Goal: Information Seeking & Learning: Learn about a topic

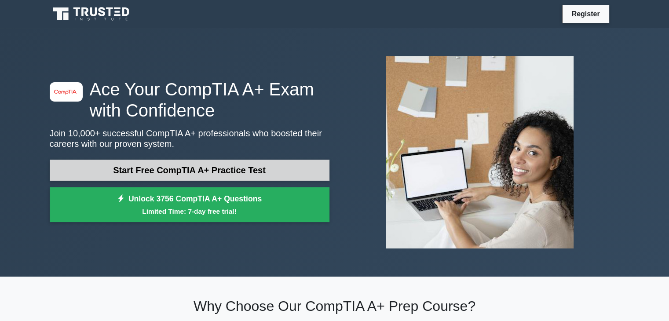
click at [231, 170] on link "Start Free CompTIA A+ Practice Test" at bounding box center [190, 170] width 280 height 21
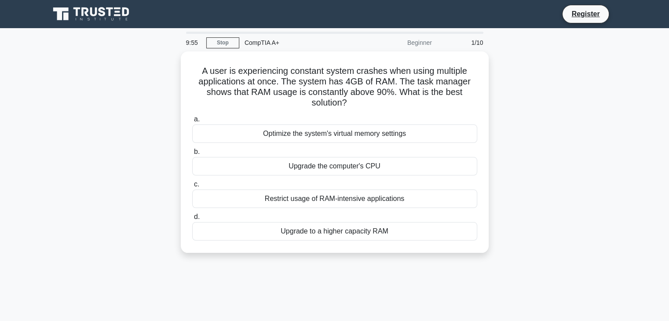
drag, startPoint x: 268, startPoint y: 159, endPoint x: 523, endPoint y: 141, distance: 255.9
click at [521, 141] on div "A user is experiencing constant system crashes when using multiple applications…" at bounding box center [334, 157] width 581 height 212
drag, startPoint x: 449, startPoint y: 130, endPoint x: 296, endPoint y: 293, distance: 223.8
click at [296, 293] on div "9:43 Stop CompTIA A+ Beginner 1/10 A user is experiencing constant system crash…" at bounding box center [334, 252] width 581 height 440
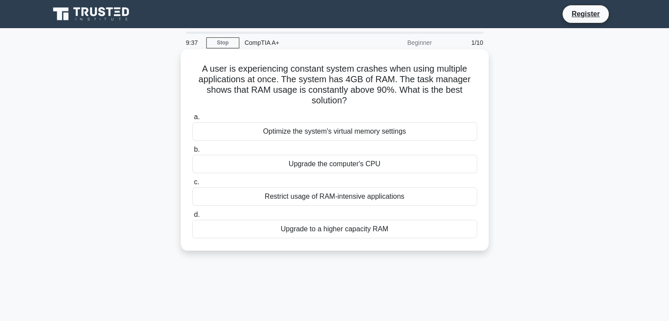
click at [323, 136] on div "Optimize the system's virtual memory settings" at bounding box center [334, 131] width 285 height 18
click at [192, 120] on input "a. Optimize the system's virtual memory settings" at bounding box center [192, 117] width 0 height 6
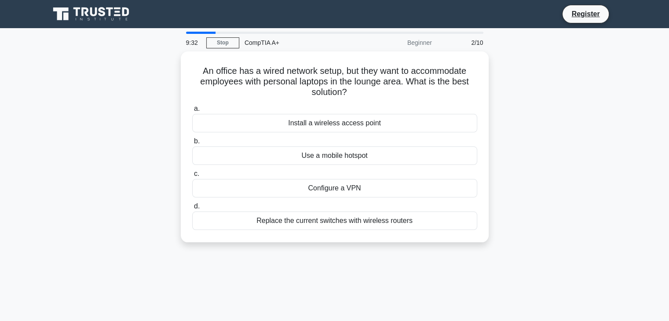
drag, startPoint x: 327, startPoint y: 135, endPoint x: 160, endPoint y: 138, distance: 167.2
click at [160, 138] on div "An office has a wired network setup, but they want to accommodate employees wit…" at bounding box center [334, 152] width 581 height 202
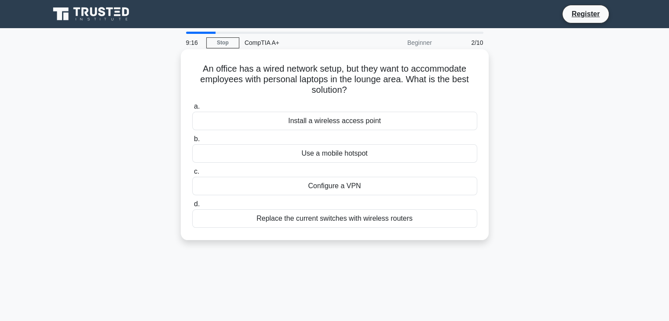
click at [334, 124] on div "Install a wireless access point" at bounding box center [334, 121] width 285 height 18
click at [192, 110] on input "a. Install a wireless access point" at bounding box center [192, 107] width 0 height 6
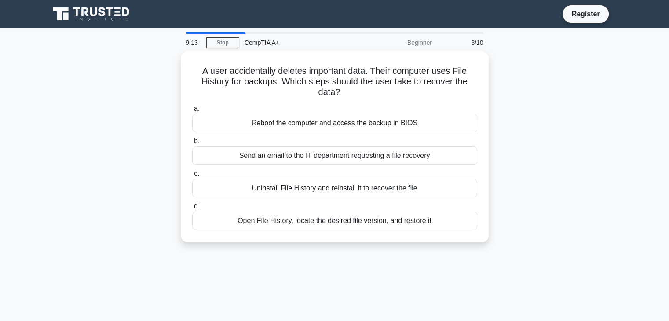
drag, startPoint x: 334, startPoint y: 124, endPoint x: 119, endPoint y: 134, distance: 215.5
click at [119, 134] on div "A user accidentally deletes important data. Their computer uses File History fo…" at bounding box center [334, 152] width 581 height 202
drag, startPoint x: 447, startPoint y: 183, endPoint x: 81, endPoint y: 258, distance: 373.8
click at [81, 259] on div "8:58 Stop CompTIA A+ Beginner 3/10 A user accidentally deletes important data. …" at bounding box center [334, 252] width 581 height 440
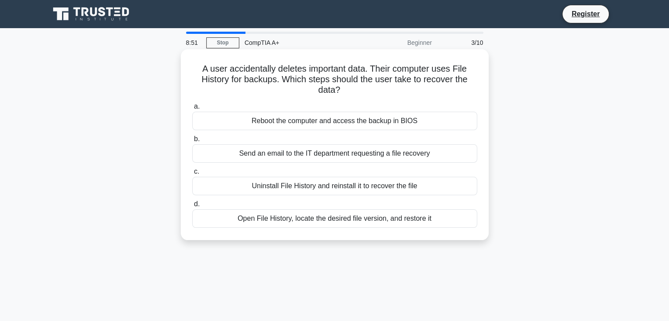
click at [324, 221] on div "Open File History, locate the desired file version, and restore it" at bounding box center [334, 218] width 285 height 18
click at [192, 207] on input "d. Open File History, locate the desired file version, and restore it" at bounding box center [192, 205] width 0 height 6
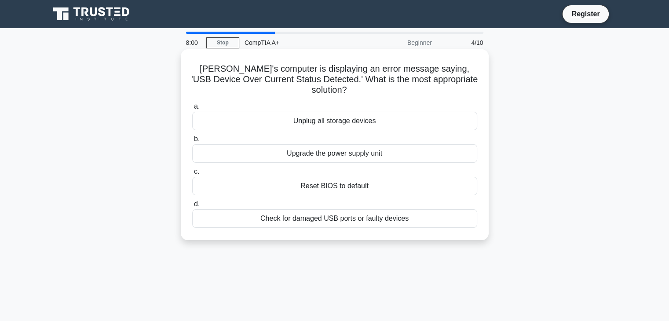
drag, startPoint x: 304, startPoint y: 122, endPoint x: 303, endPoint y: 127, distance: 5.0
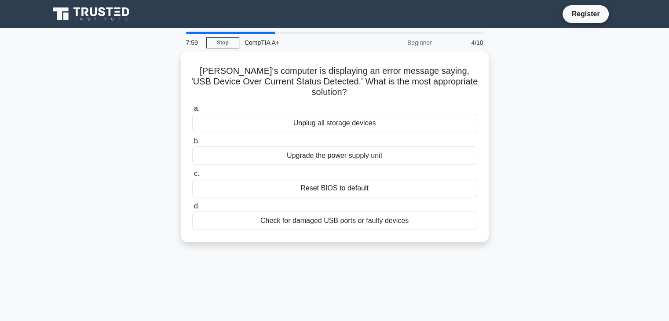
drag, startPoint x: 303, startPoint y: 127, endPoint x: 540, endPoint y: 116, distance: 237.9
click at [540, 116] on div "Jeff's computer is displaying an error message saying, 'USB Device Over Current…" at bounding box center [334, 152] width 581 height 202
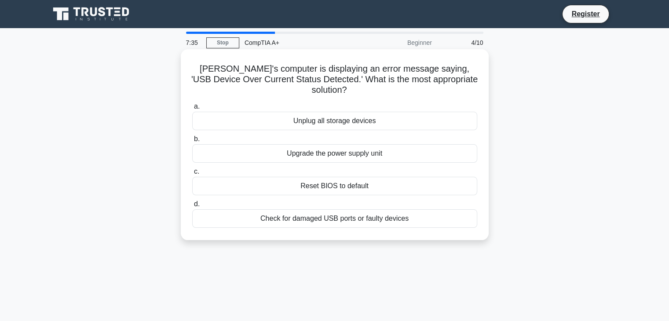
click at [398, 209] on div "Check for damaged USB ports or faulty devices" at bounding box center [334, 218] width 285 height 18
click at [192, 207] on input "d. Check for damaged USB ports or faulty devices" at bounding box center [192, 205] width 0 height 6
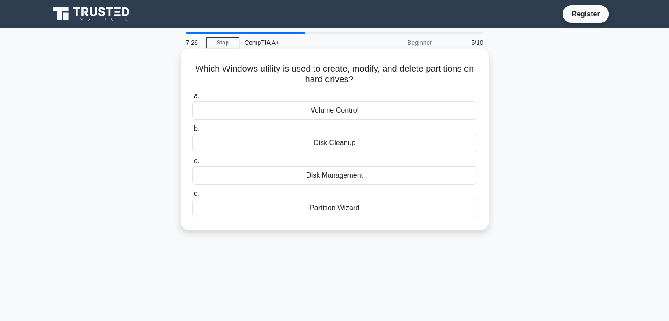
click at [356, 184] on div "Disk Management" at bounding box center [334, 175] width 285 height 18
click at [192, 164] on input "c. Disk Management" at bounding box center [192, 161] width 0 height 6
click at [345, 179] on div "PS/2 port" at bounding box center [334, 175] width 285 height 18
click at [310, 173] on div "PS/2 port" at bounding box center [334, 175] width 285 height 18
click at [192, 164] on input "c. PS/2 port" at bounding box center [192, 161] width 0 height 6
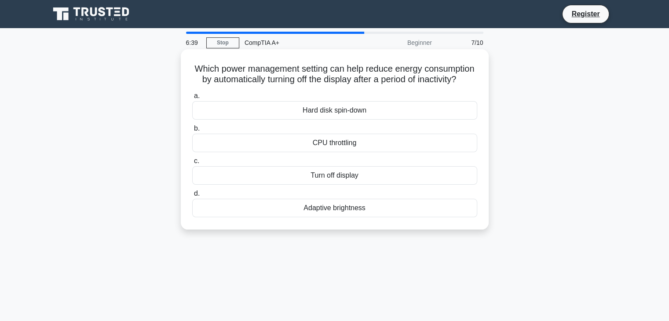
click at [355, 217] on div "Adaptive brightness" at bounding box center [334, 208] width 285 height 18
click at [192, 197] on input "d. Adaptive brightness" at bounding box center [192, 194] width 0 height 6
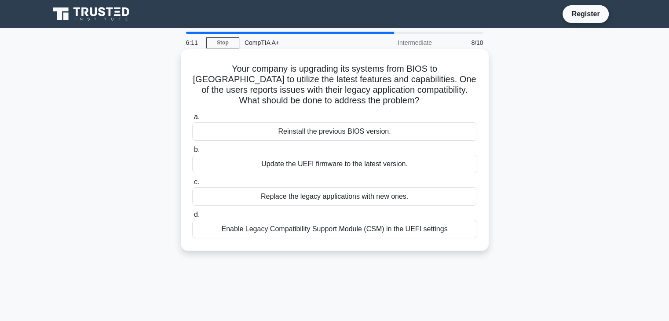
click at [320, 234] on div "Enable Legacy Compatibility Support Module (CSM) in the UEFI settings" at bounding box center [334, 229] width 285 height 18
click at [192, 218] on input "d. Enable Legacy Compatibility Support Module (CSM) in the UEFI settings" at bounding box center [192, 215] width 0 height 6
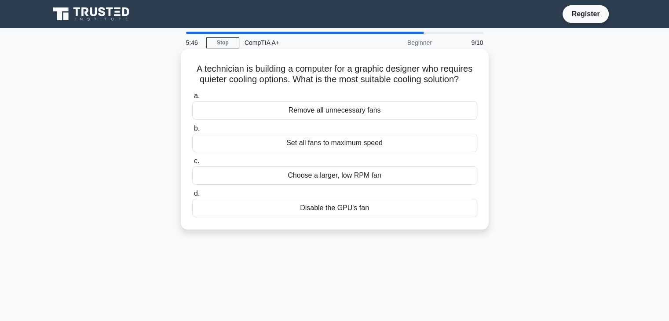
click at [382, 180] on div "Choose a larger, low RPM fan" at bounding box center [334, 175] width 285 height 18
click at [192, 164] on input "c. Choose a larger, low RPM fan" at bounding box center [192, 161] width 0 height 6
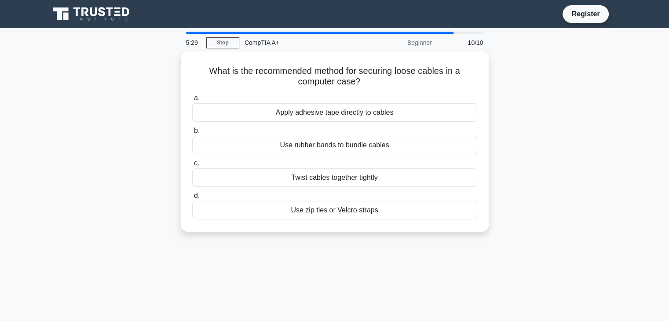
drag, startPoint x: 414, startPoint y: 151, endPoint x: 323, endPoint y: 244, distance: 130.7
click at [323, 244] on div "5:29 Stop CompTIA A+ Beginner 10/10 What is the recommended method for securing…" at bounding box center [334, 252] width 581 height 440
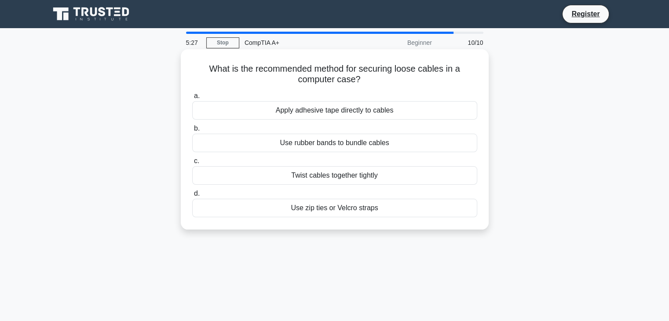
click at [334, 211] on div "Use zip ties or Velcro straps" at bounding box center [334, 208] width 285 height 18
click at [192, 197] on input "d. Use zip ties or Velcro straps" at bounding box center [192, 194] width 0 height 6
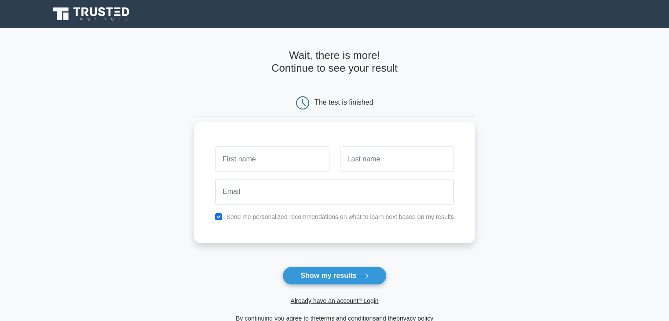
click at [256, 162] on input "text" at bounding box center [272, 160] width 114 height 26
type input "niro"
type input "ohayon"
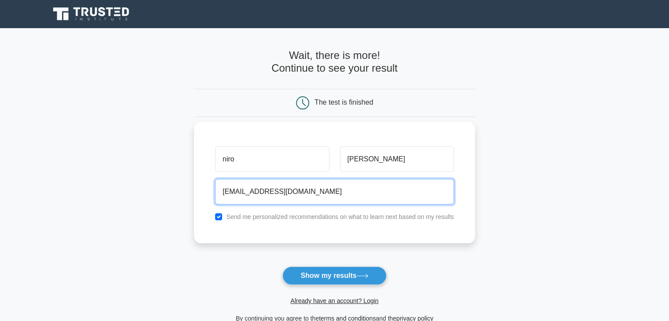
type input "nirohayon25@gmail.com"
click at [283, 267] on button "Show my results" at bounding box center [335, 276] width 104 height 18
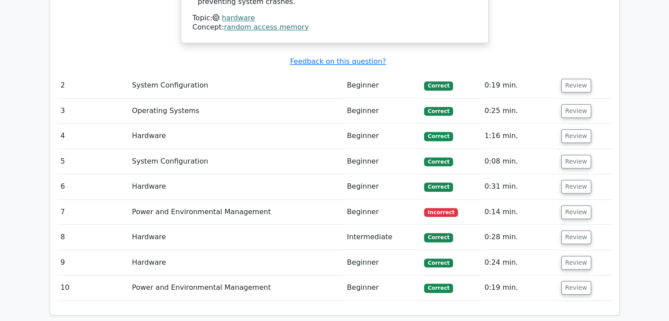
scroll to position [1012, 0]
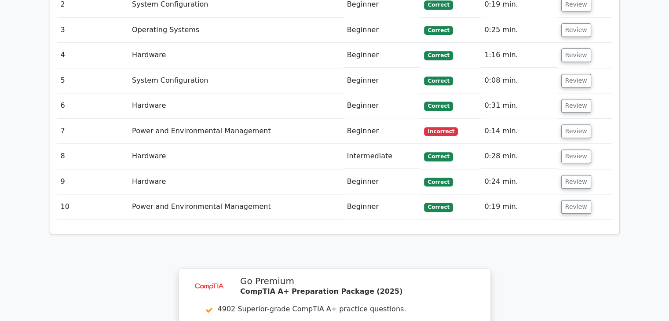
click at [214, 119] on td "Power and Environmental Management" at bounding box center [236, 131] width 215 height 25
click at [432, 127] on span "Incorrect" at bounding box center [441, 131] width 34 height 9
click at [578, 125] on button "Review" at bounding box center [577, 132] width 30 height 14
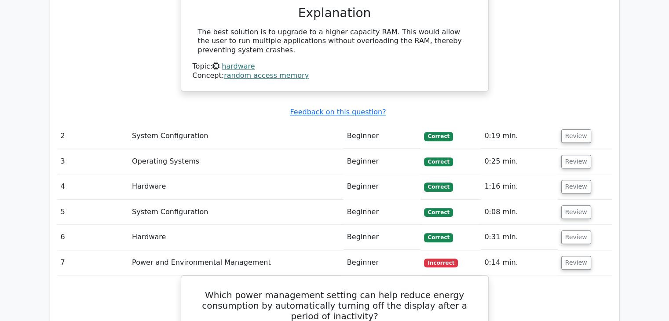
scroll to position [880, 0]
